Goal: Communication & Community: Ask a question

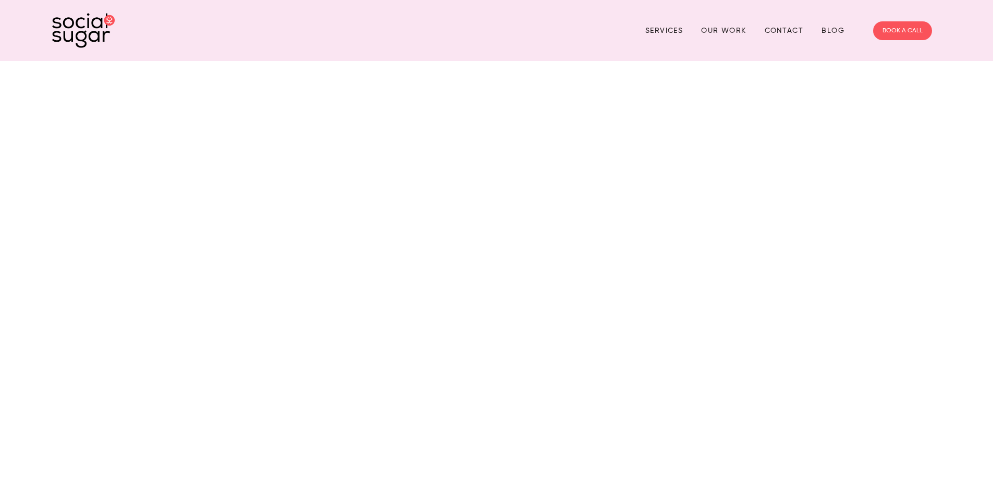
click at [785, 32] on link "Contact" at bounding box center [784, 30] width 39 height 16
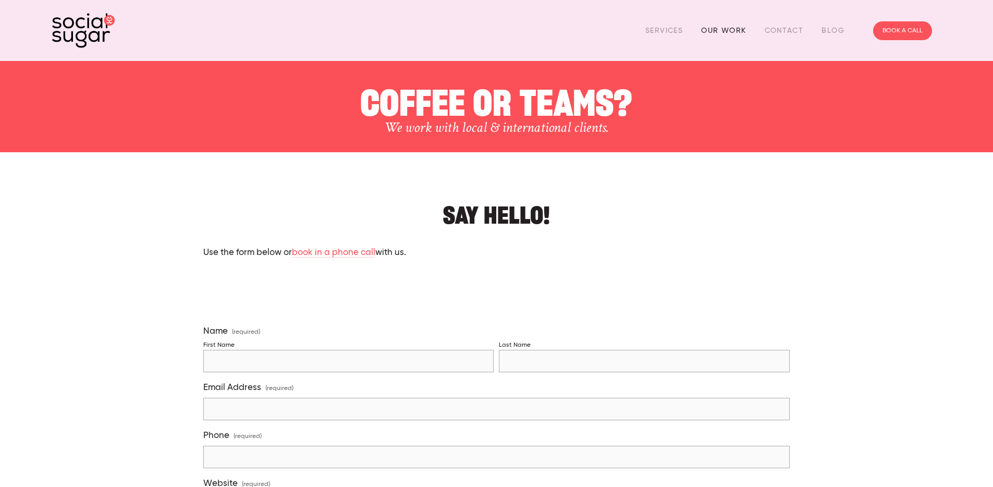
click at [729, 30] on link "Our Work" at bounding box center [723, 30] width 45 height 16
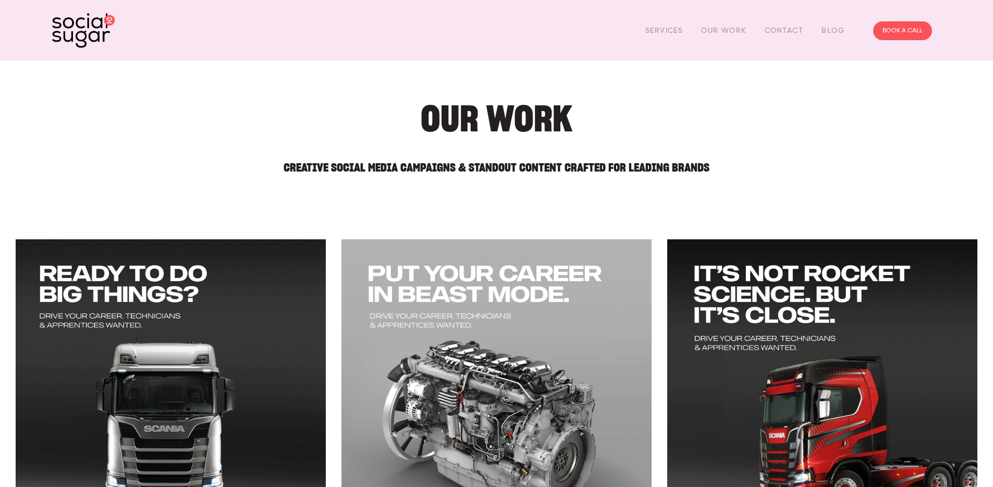
scroll to position [2, 0]
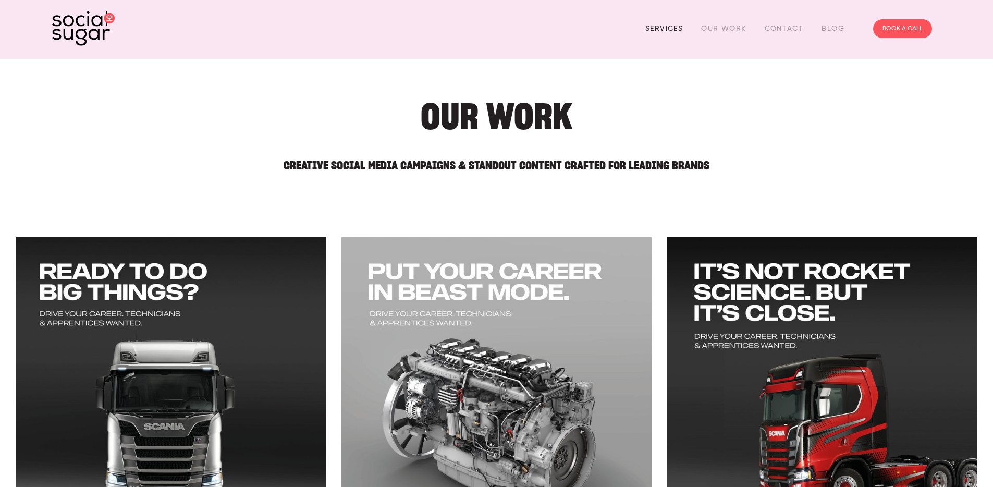
click at [665, 30] on link "Services" at bounding box center [664, 28] width 38 height 16
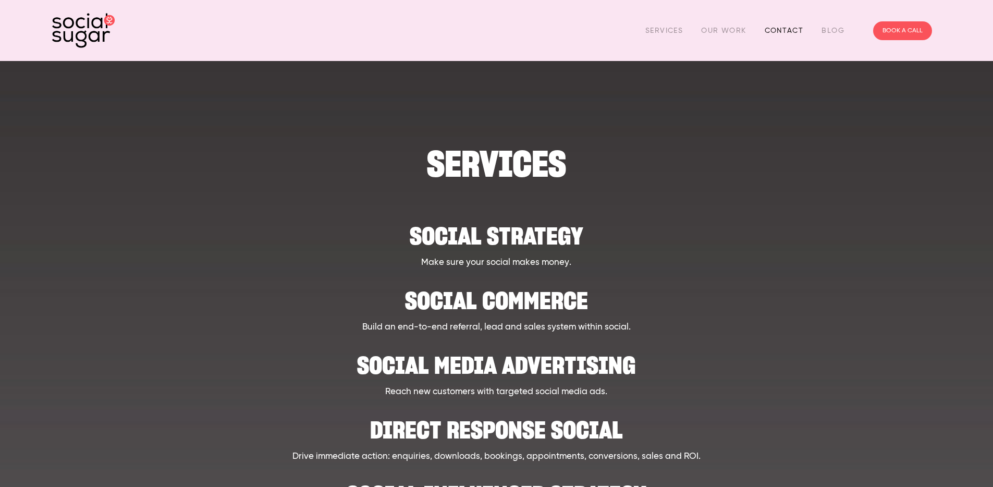
click at [786, 30] on link "Contact" at bounding box center [784, 30] width 39 height 16
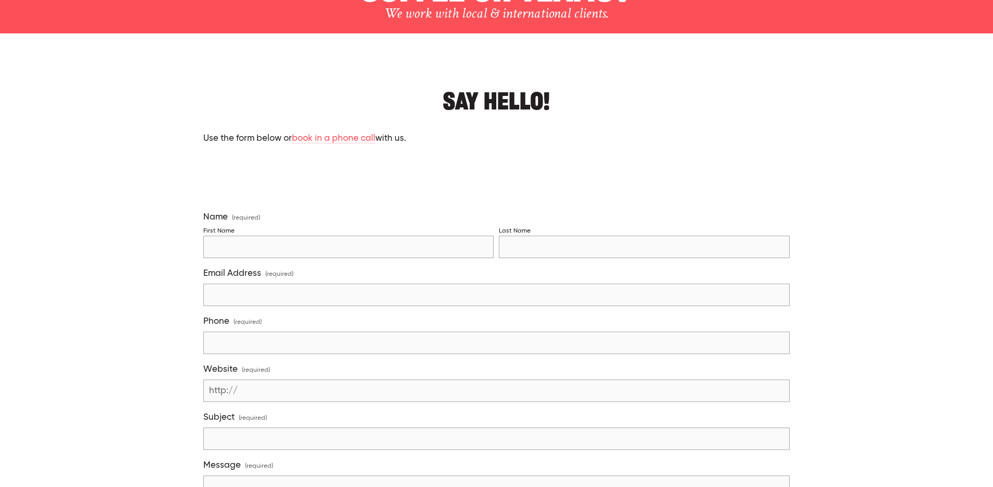
scroll to position [120, 0]
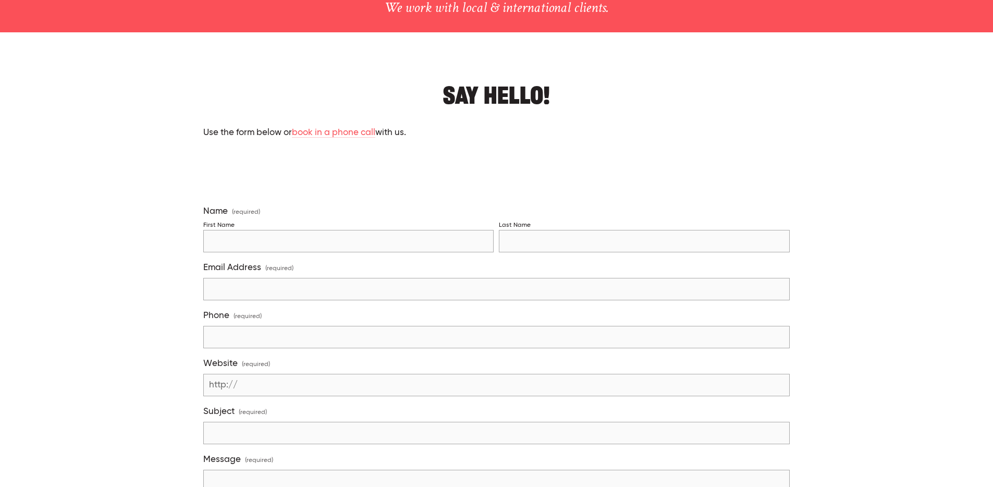
click at [257, 233] on input "First Name" at bounding box center [348, 241] width 291 height 22
type input "[PERSON_NAME]"
type input "van der Walle"
type input "[PERSON_NAME][EMAIL_ADDRESS][DOMAIN_NAME]"
type input "0223155100"
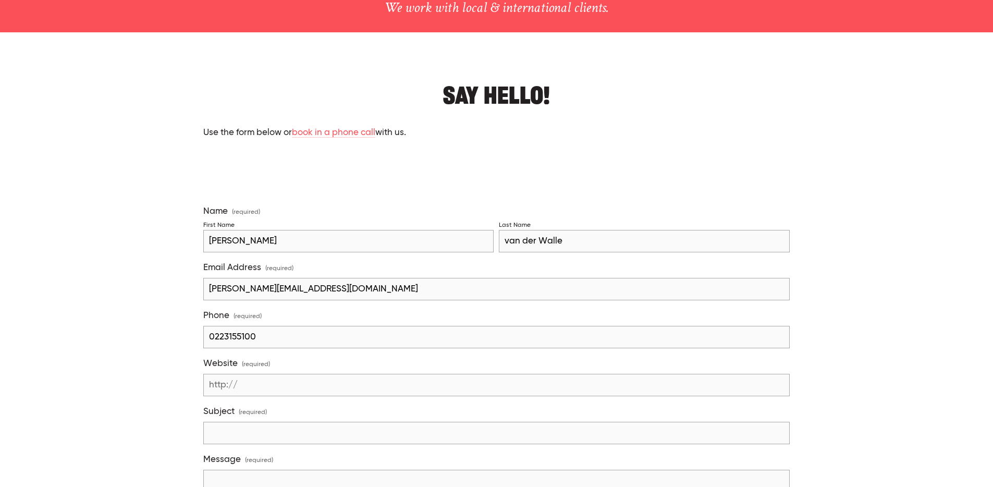
drag, startPoint x: 265, startPoint y: 240, endPoint x: 219, endPoint y: 241, distance: 45.4
click at [219, 241] on input "[PERSON_NAME]" at bounding box center [348, 241] width 291 height 22
type input "Jo"
click at [275, 214] on fieldset "Name (required) First Name [PERSON_NAME] Last Name van [PERSON_NAME]" at bounding box center [496, 234] width 587 height 56
drag, startPoint x: 372, startPoint y: 291, endPoint x: 184, endPoint y: 282, distance: 188.9
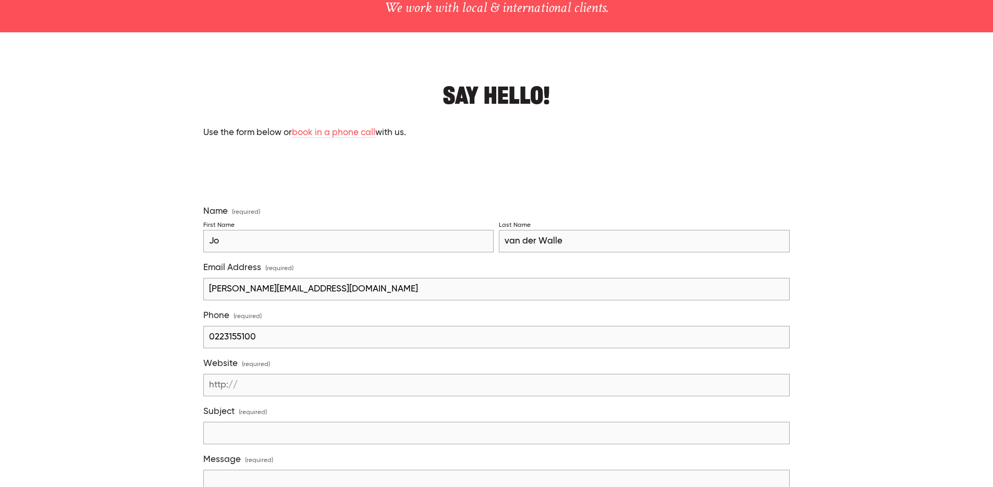
type input "[EMAIL_ADDRESS][DOMAIN_NAME]"
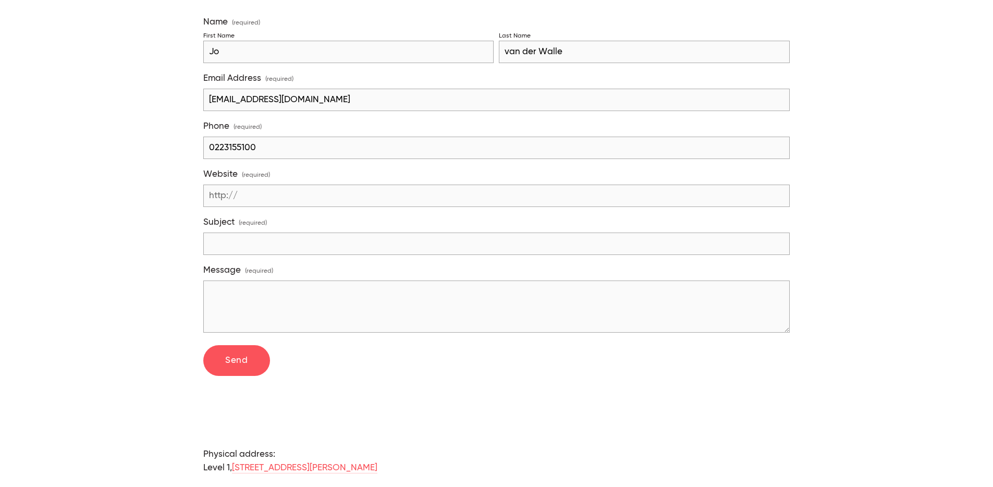
scroll to position [352, 0]
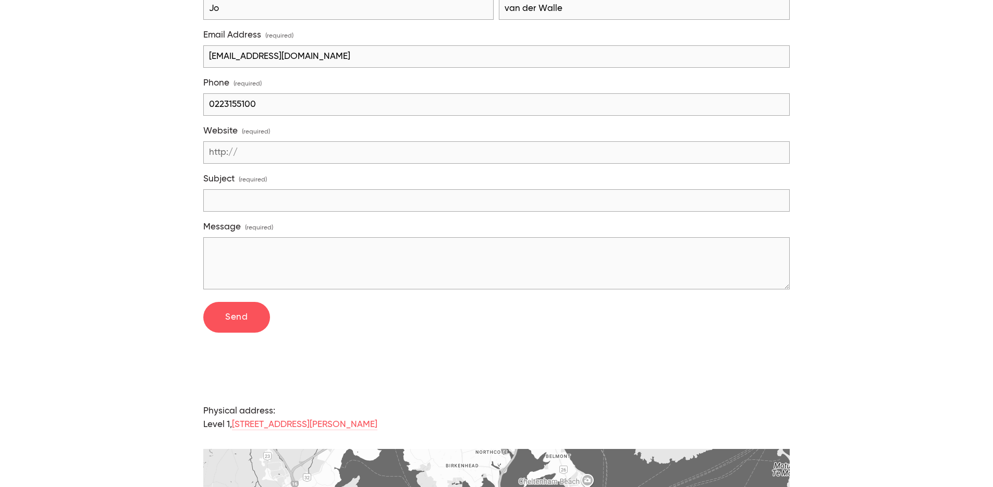
click at [264, 158] on input "Website (required)" at bounding box center [496, 152] width 587 height 22
type input "w"
type input "[DOMAIN_NAME]"
click at [271, 197] on input "Subject (required)" at bounding box center [496, 200] width 587 height 22
type input "Build a Culture By Design for 2026"
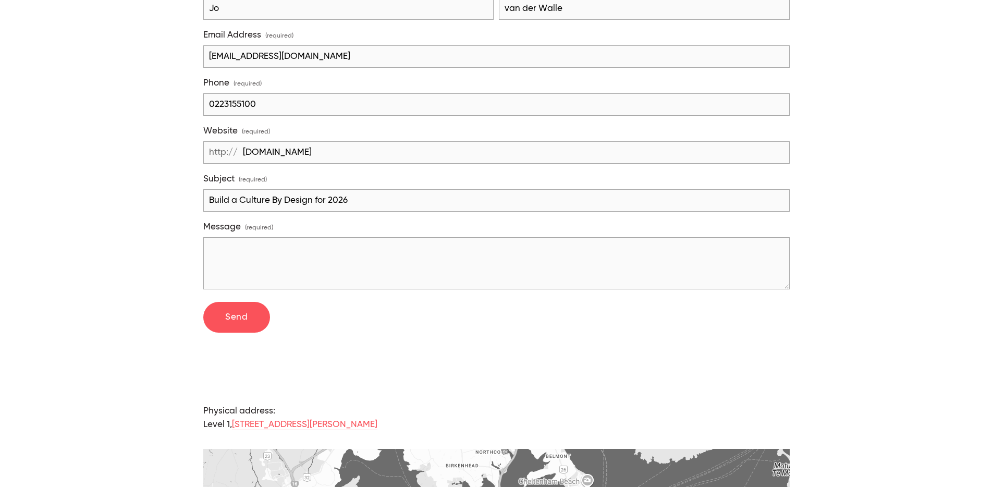
click at [315, 259] on textarea "Message (required)" at bounding box center [496, 263] width 587 height 52
click at [301, 261] on textarea "Message (required)" at bounding box center [496, 263] width 587 height 52
paste textarea "Lore ipsu Dolorsita’c adipisc el sedd — eiu temp in utlab etdo mag al eni admi …"
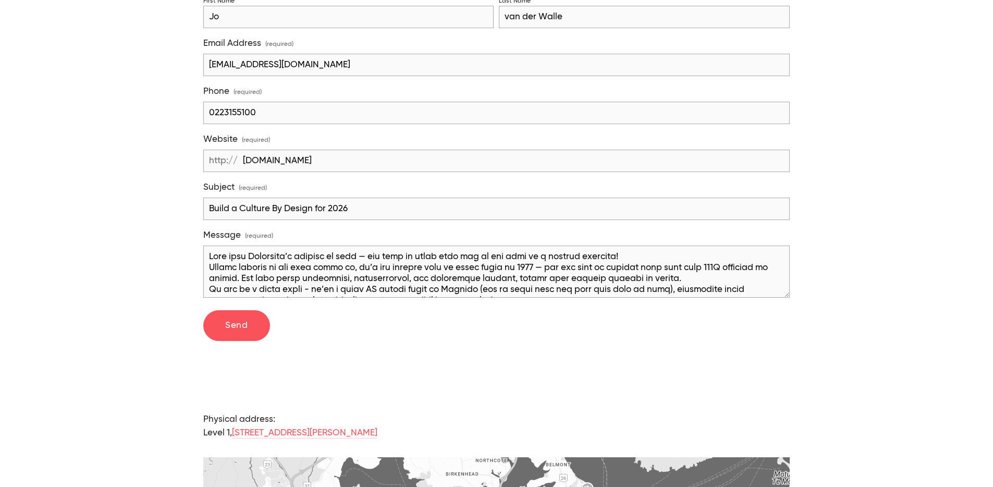
scroll to position [495, 0]
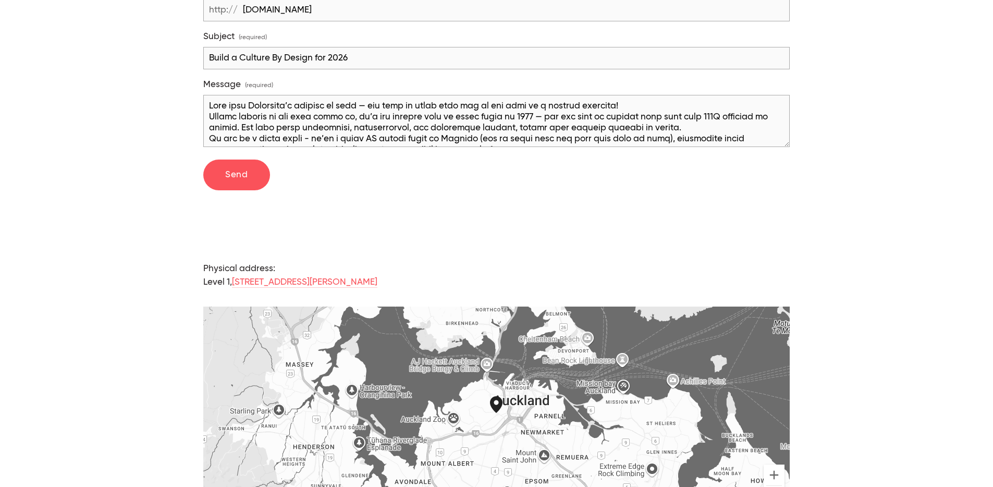
click at [219, 110] on textarea "Message (required)" at bounding box center [496, 121] width 587 height 52
click at [207, 106] on textarea "Message (required)" at bounding box center [496, 121] width 587 height 52
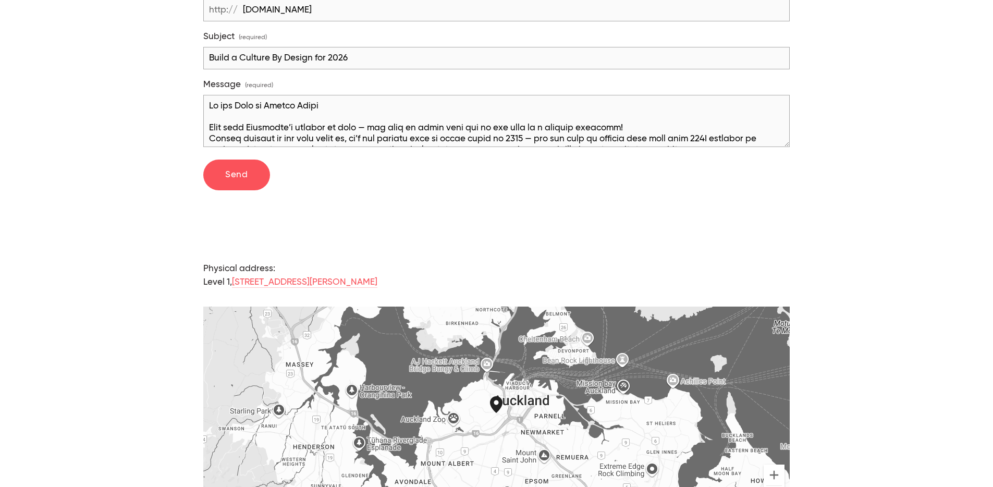
click at [662, 128] on textarea "Message (required)" at bounding box center [496, 121] width 587 height 52
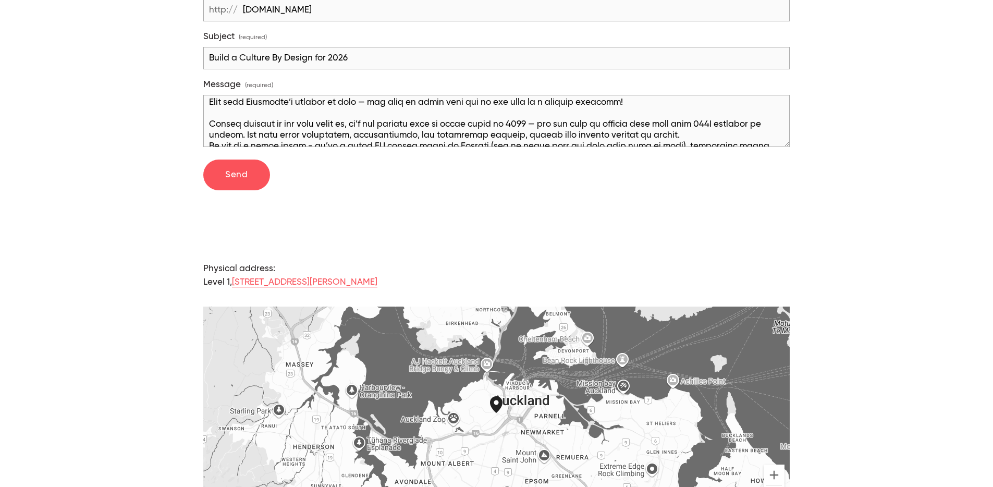
scroll to position [28, 0]
drag, startPoint x: 277, startPoint y: 122, endPoint x: 209, endPoint y: 122, distance: 68.3
click at [209, 122] on textarea "Message (required)" at bounding box center [496, 121] width 587 height 52
click at [354, 114] on textarea "Message (required)" at bounding box center [496, 121] width 587 height 52
click at [602, 129] on textarea "Message (required)" at bounding box center [496, 121] width 587 height 52
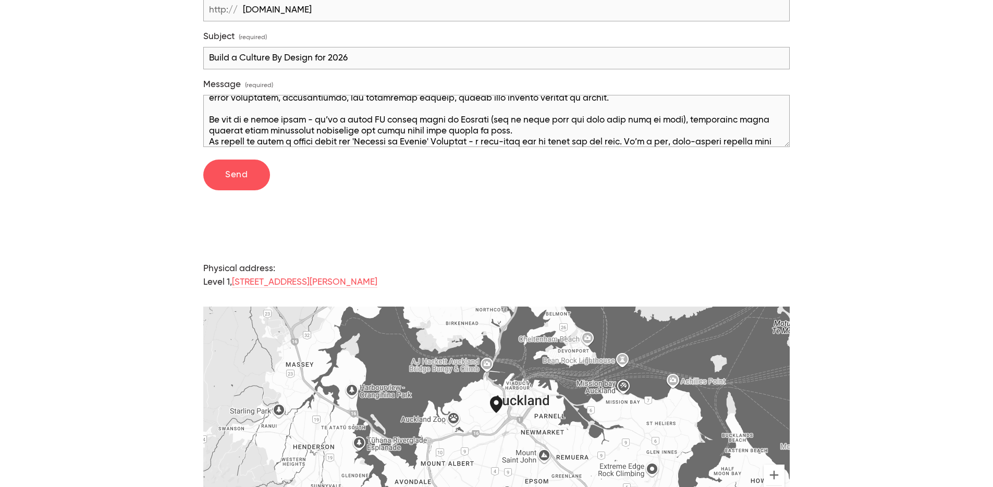
scroll to position [65, 0]
click at [491, 125] on textarea "Message (required)" at bounding box center [496, 121] width 587 height 52
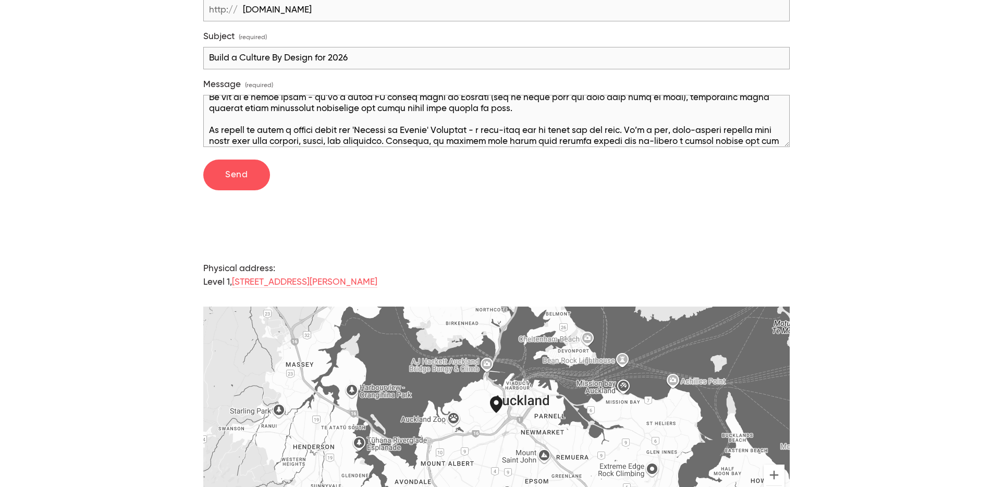
scroll to position [86, 0]
click at [226, 130] on textarea "Message (required)" at bounding box center [496, 121] width 587 height 52
click at [458, 128] on textarea "Message (required)" at bounding box center [496, 121] width 587 height 52
click at [450, 129] on textarea "Message (required)" at bounding box center [496, 121] width 587 height 52
click at [366, 129] on textarea "Message (required)" at bounding box center [496, 121] width 587 height 52
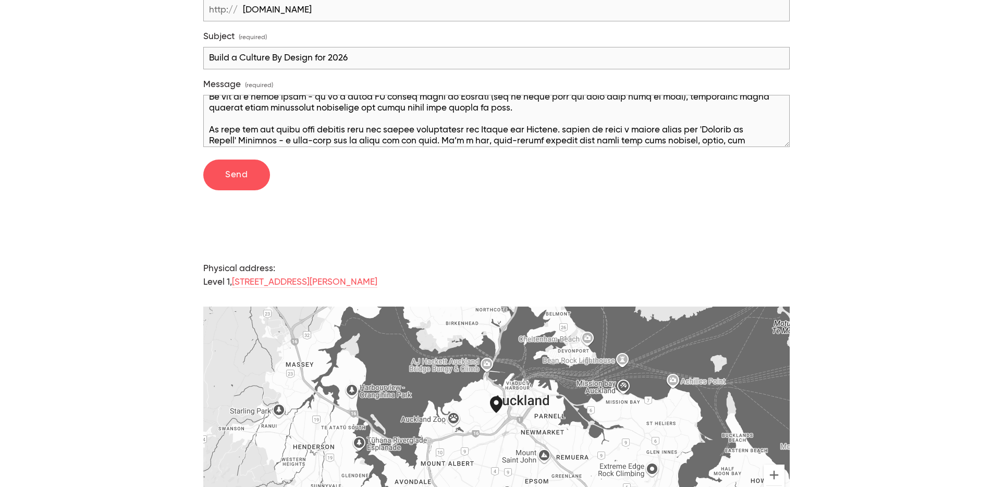
click at [576, 130] on textarea "Message (required)" at bounding box center [496, 121] width 587 height 52
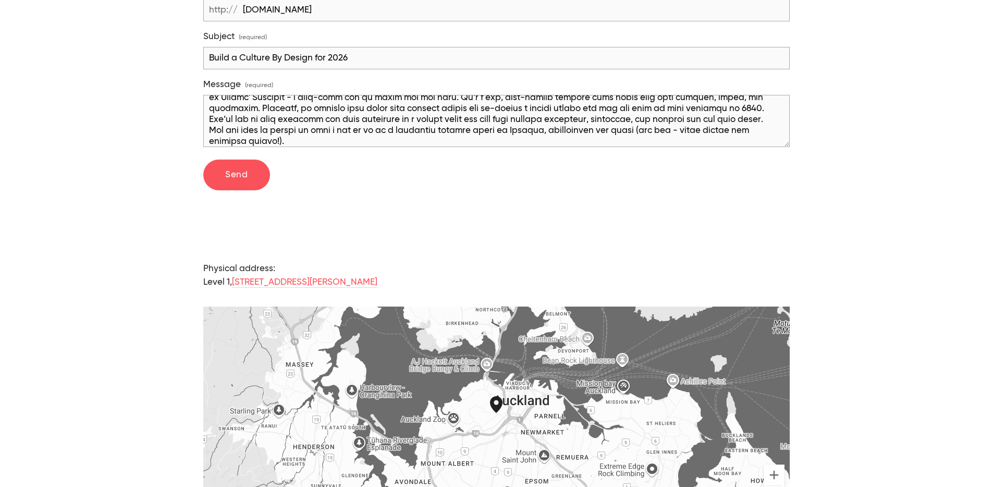
scroll to position [107, 0]
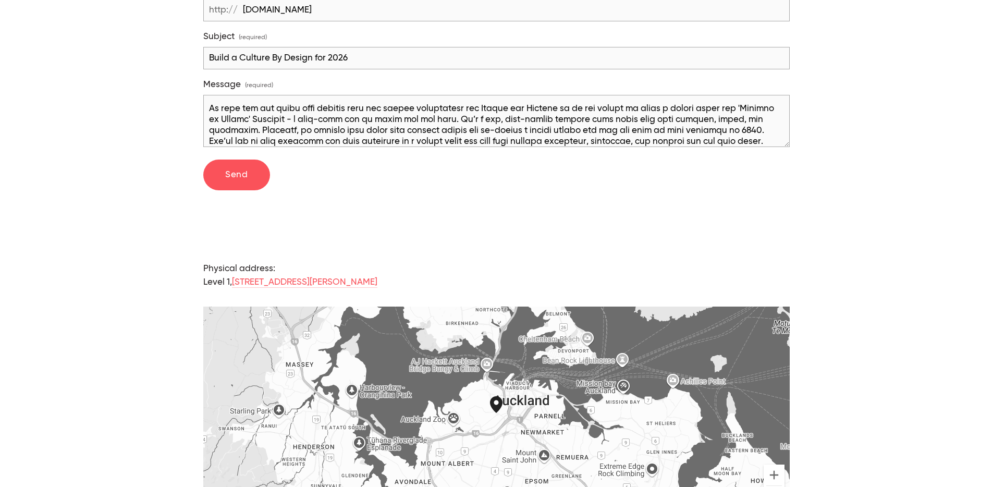
drag, startPoint x: 618, startPoint y: 108, endPoint x: 658, endPoint y: 111, distance: 40.2
click at [658, 111] on textarea "Message (required)" at bounding box center [496, 121] width 587 height 52
click at [284, 121] on textarea "Message (required)" at bounding box center [496, 121] width 587 height 52
click at [280, 128] on textarea "Message (required)" at bounding box center [496, 121] width 587 height 52
drag, startPoint x: 467, startPoint y: 122, endPoint x: 448, endPoint y: 120, distance: 19.4
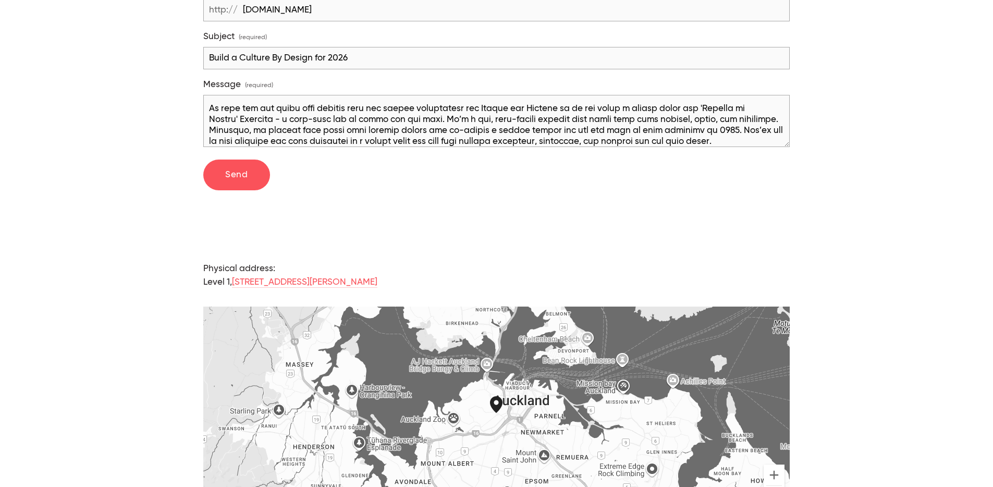
click at [448, 120] on textarea "Message (required)" at bounding box center [496, 121] width 587 height 52
click at [403, 113] on textarea "Message (required)" at bounding box center [496, 121] width 587 height 52
click at [309, 109] on textarea "Message (required)" at bounding box center [496, 121] width 587 height 52
click at [467, 119] on textarea "Message (required)" at bounding box center [496, 121] width 587 height 52
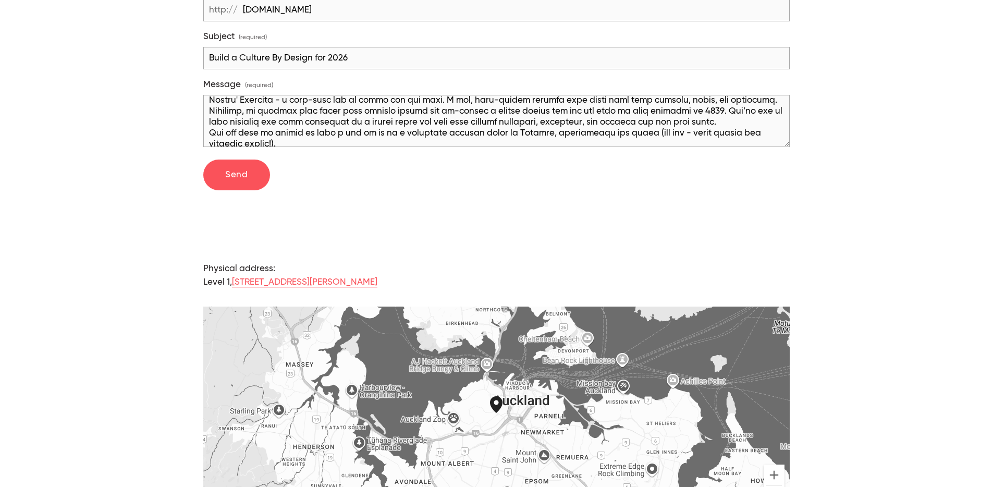
scroll to position [128, 0]
click at [762, 119] on textarea "Message (required)" at bounding box center [496, 121] width 587 height 52
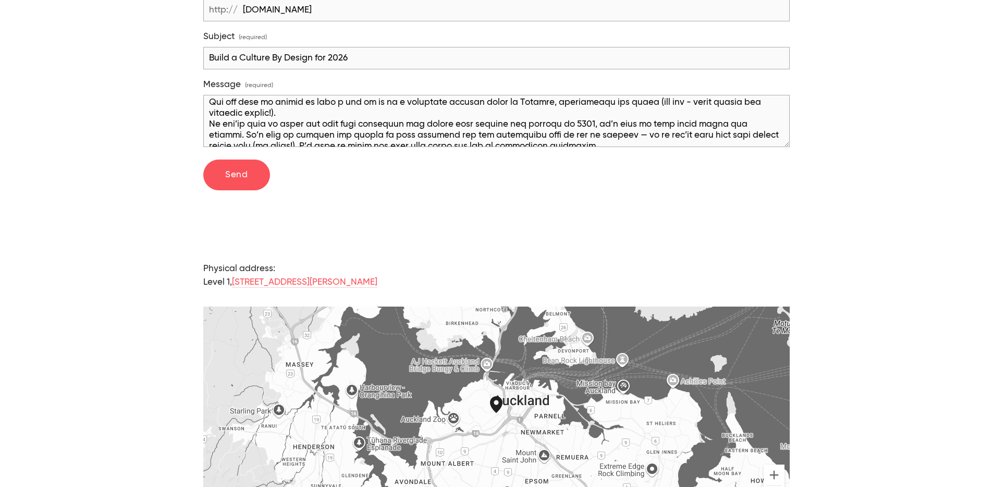
click at [327, 117] on textarea "Message (required)" at bounding box center [496, 121] width 587 height 52
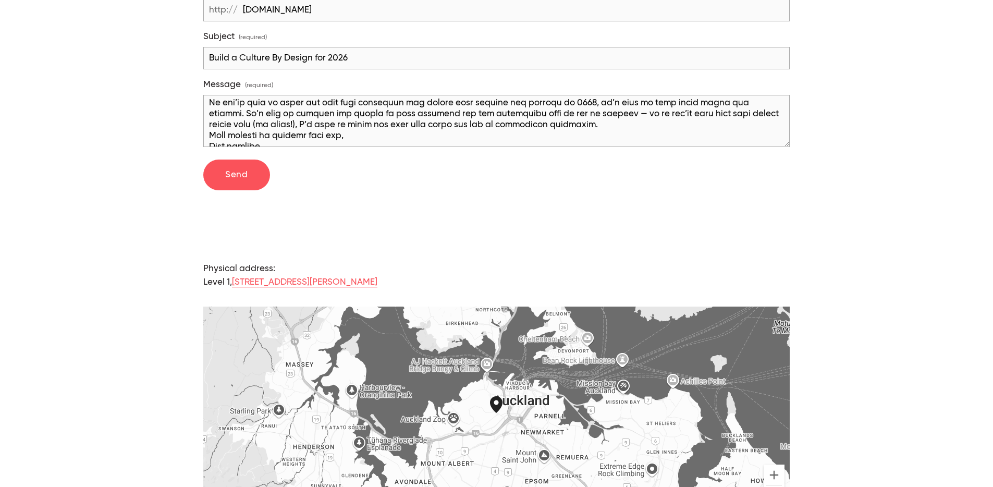
scroll to position [202, 0]
click at [539, 122] on textarea "Message (required)" at bounding box center [496, 121] width 587 height 52
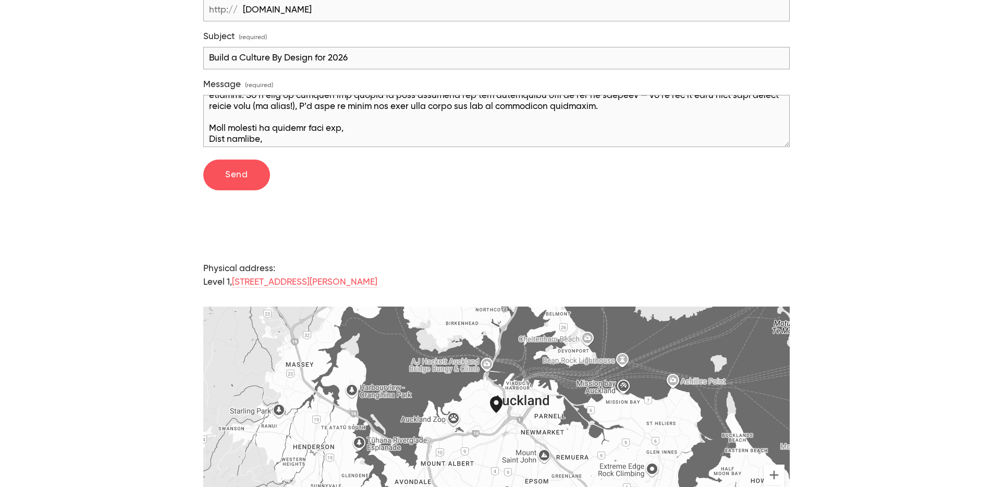
scroll to position [219, 0]
click at [371, 123] on textarea "Message (required)" at bounding box center [496, 121] width 587 height 52
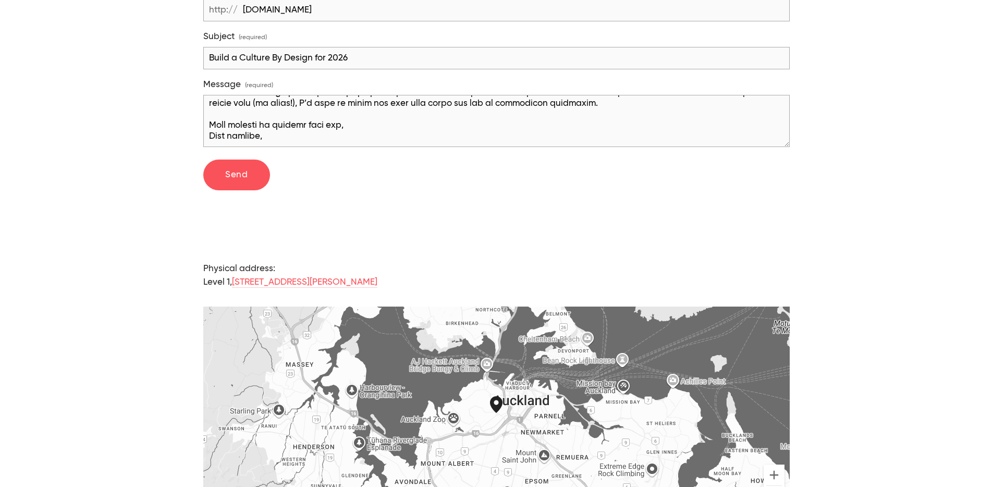
scroll to position [222, 0]
click at [297, 136] on textarea "Message (required)" at bounding box center [496, 121] width 587 height 52
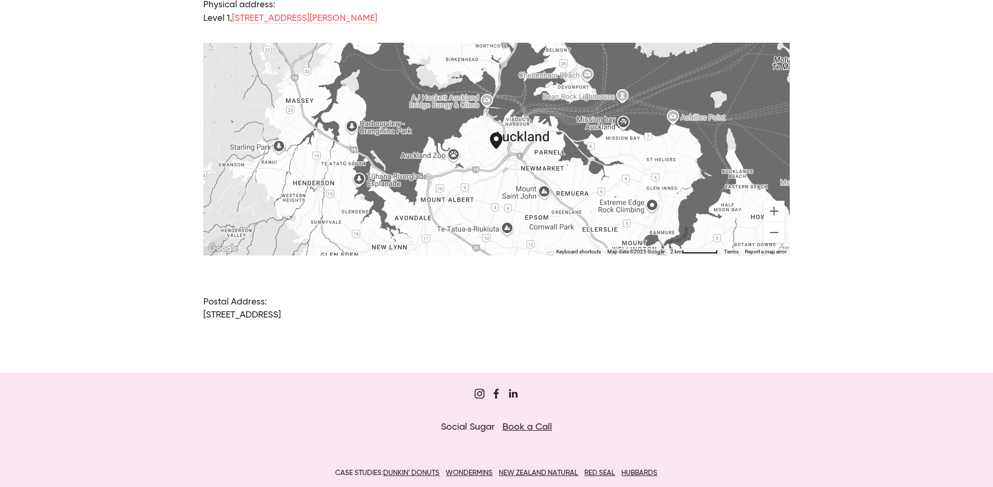
scroll to position [761, 0]
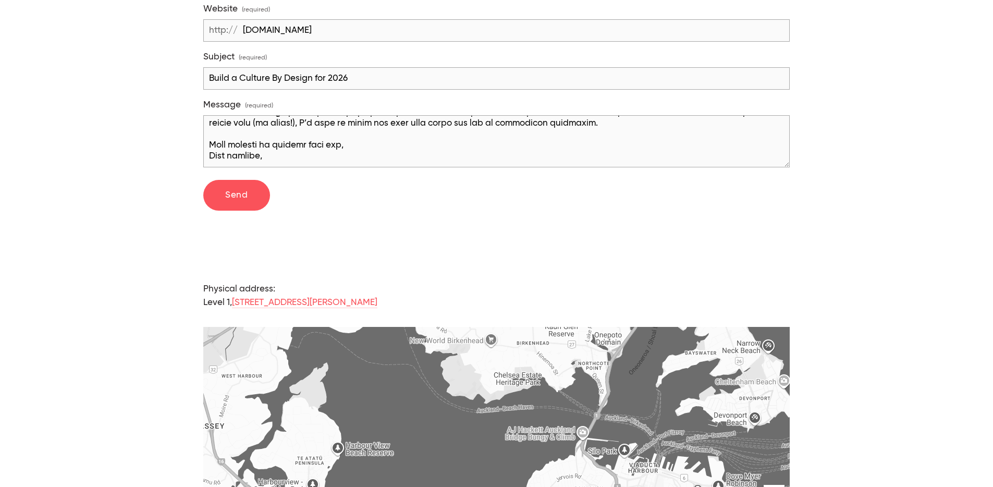
scroll to position [467, 0]
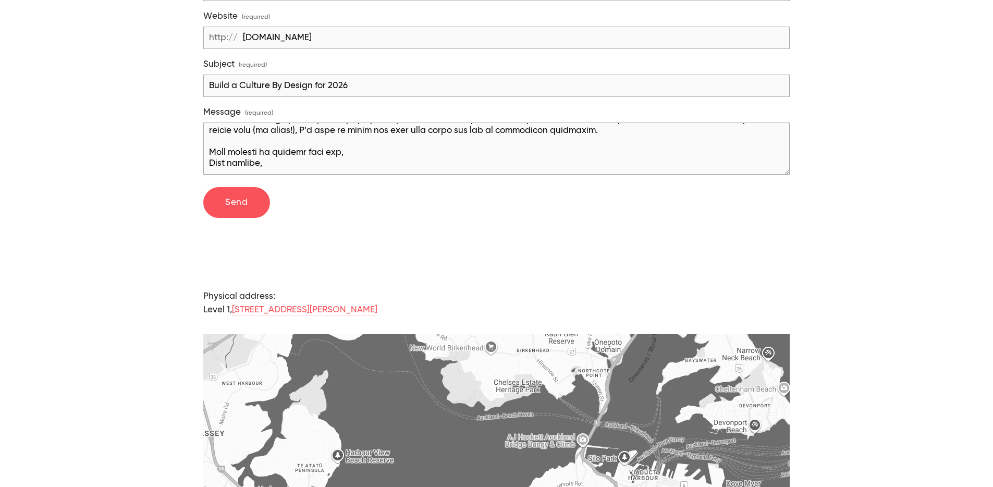
click at [301, 162] on textarea "Message (required)" at bounding box center [496, 149] width 587 height 52
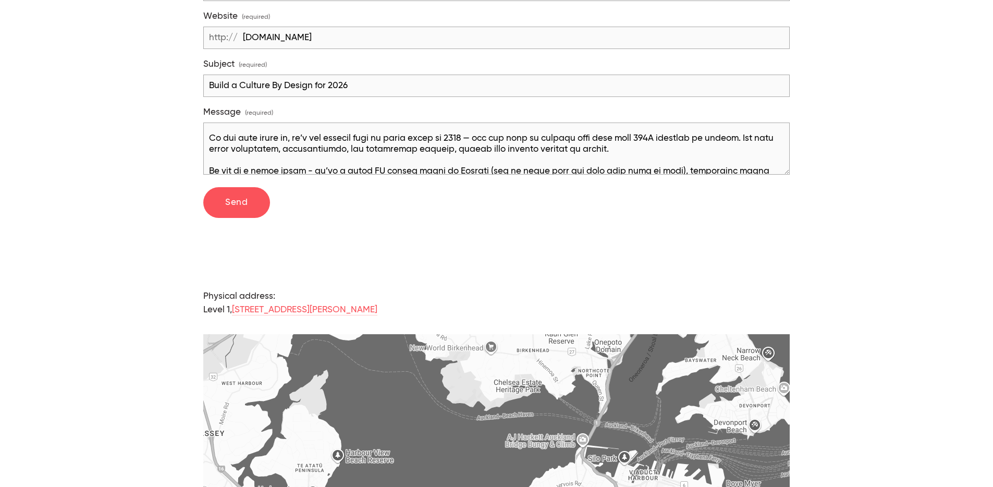
scroll to position [62, 0]
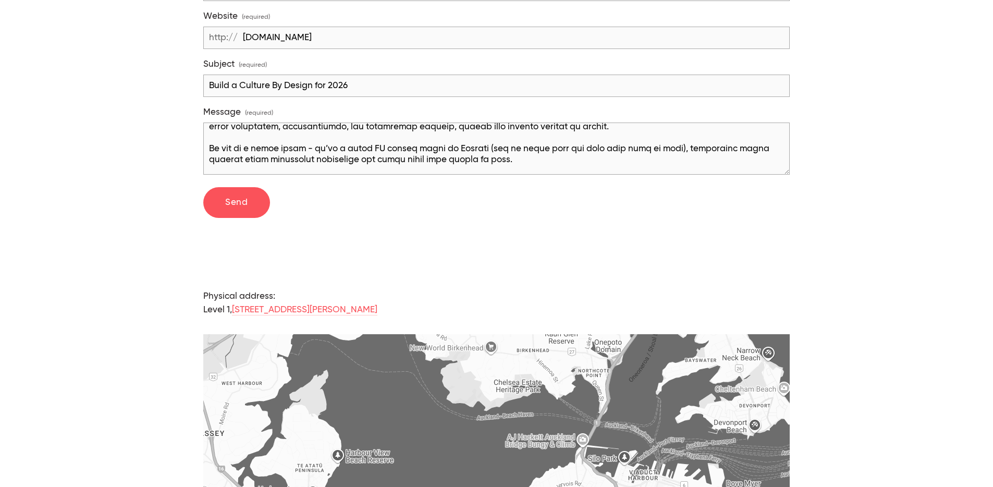
click at [568, 149] on textarea "Message (required)" at bounding box center [496, 149] width 587 height 52
drag, startPoint x: 558, startPoint y: 150, endPoint x: 590, endPoint y: 150, distance: 31.8
click at [590, 150] on textarea "Message (required)" at bounding box center [496, 149] width 587 height 52
type textarea "Lo ips Dolo si Ametco Adipi Elit sedd Eiusmodte’i utlabor et dolo — mag aliq en…"
click at [877, 111] on div "Say hello! Use the form below or book in a phone call with us. Name (required) …" at bounding box center [496, 175] width 907 height 896
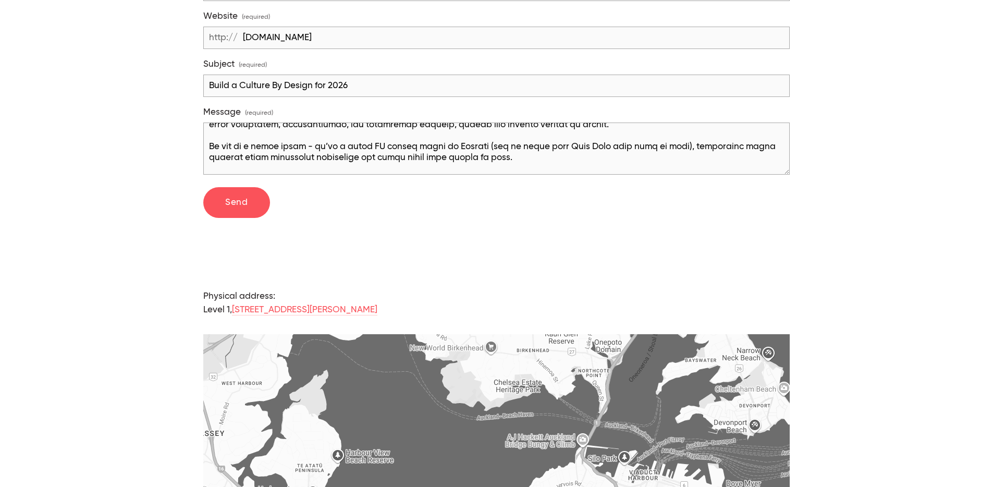
scroll to position [66, 0]
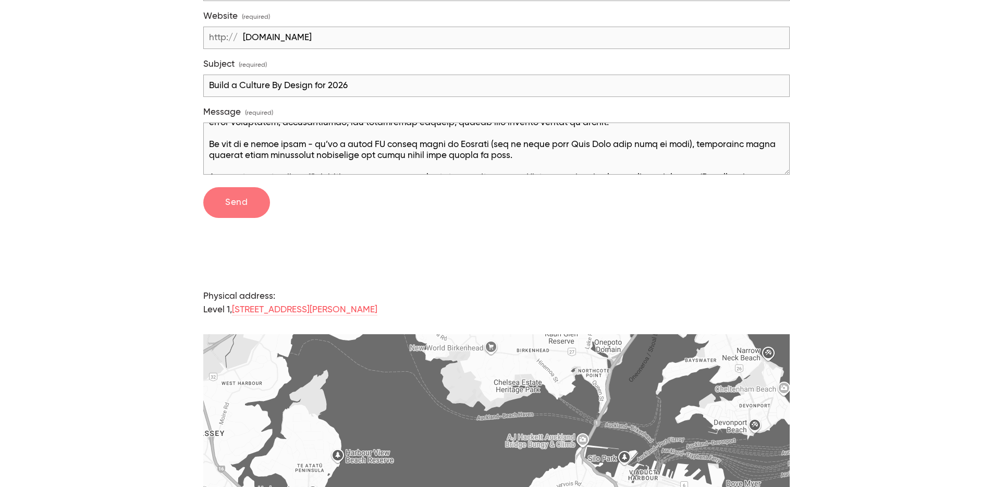
click at [245, 212] on button "Send Send" at bounding box center [236, 202] width 67 height 31
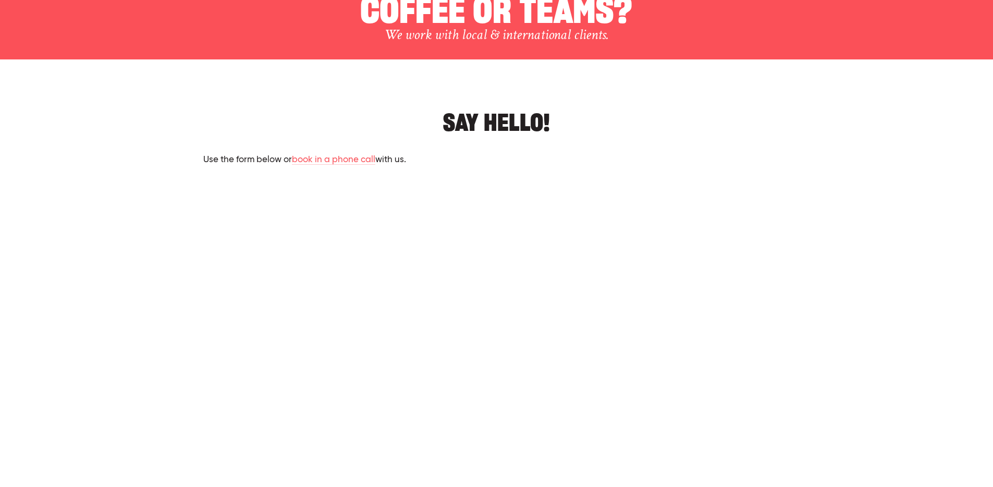
scroll to position [95, 0]
